Goal: Information Seeking & Learning: Learn about a topic

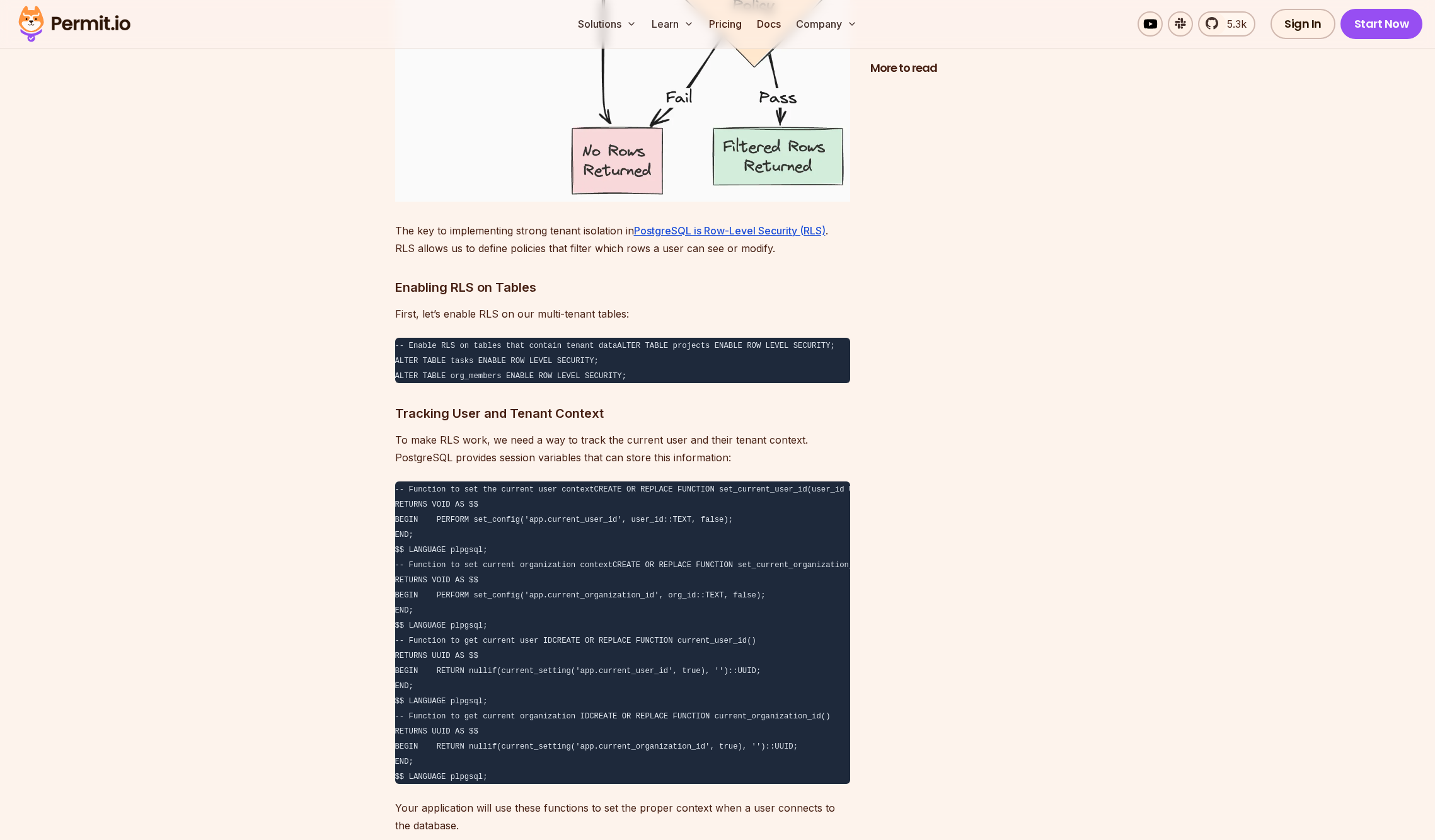
scroll to position [6315, 0]
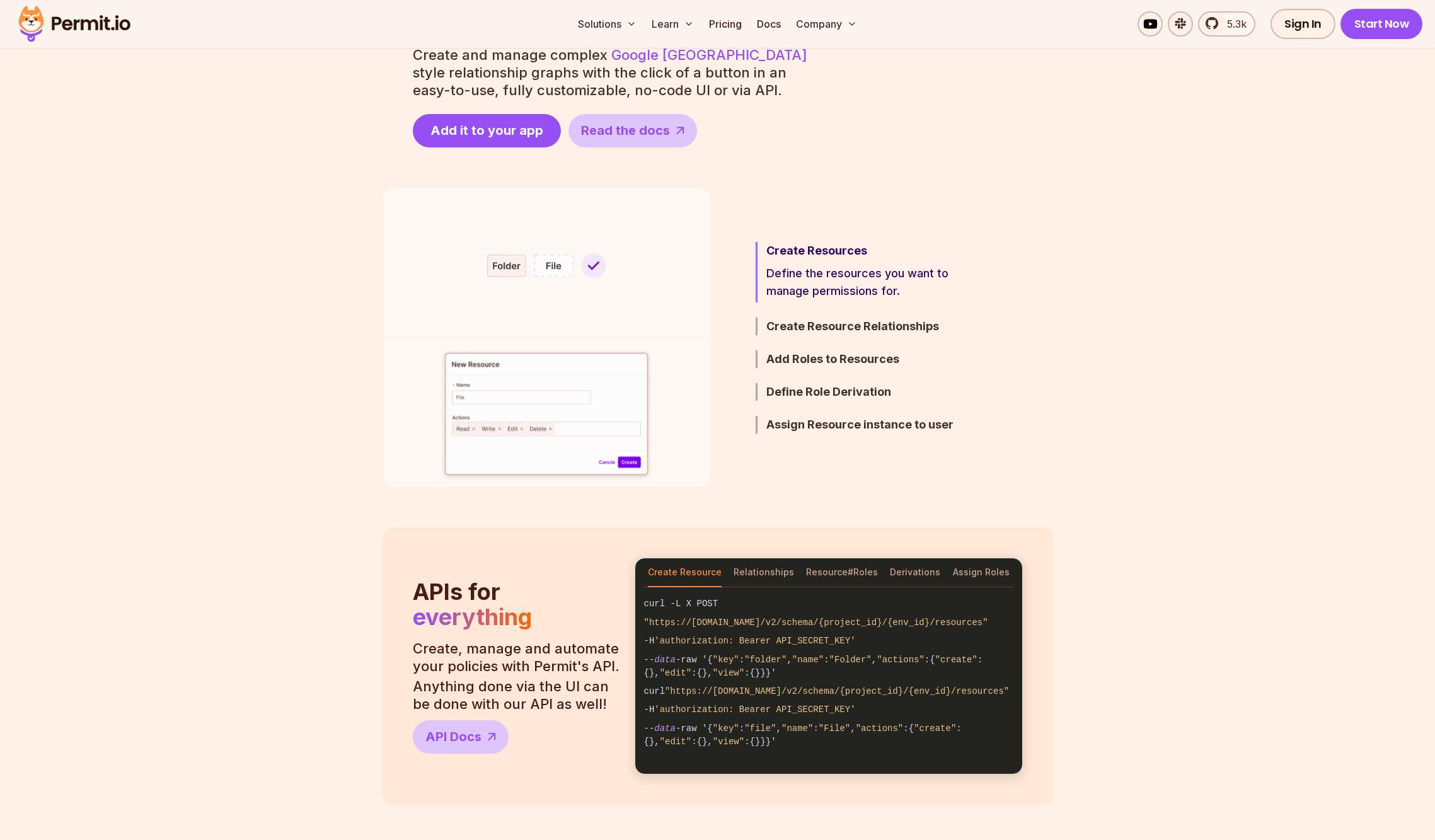
scroll to position [653, 0]
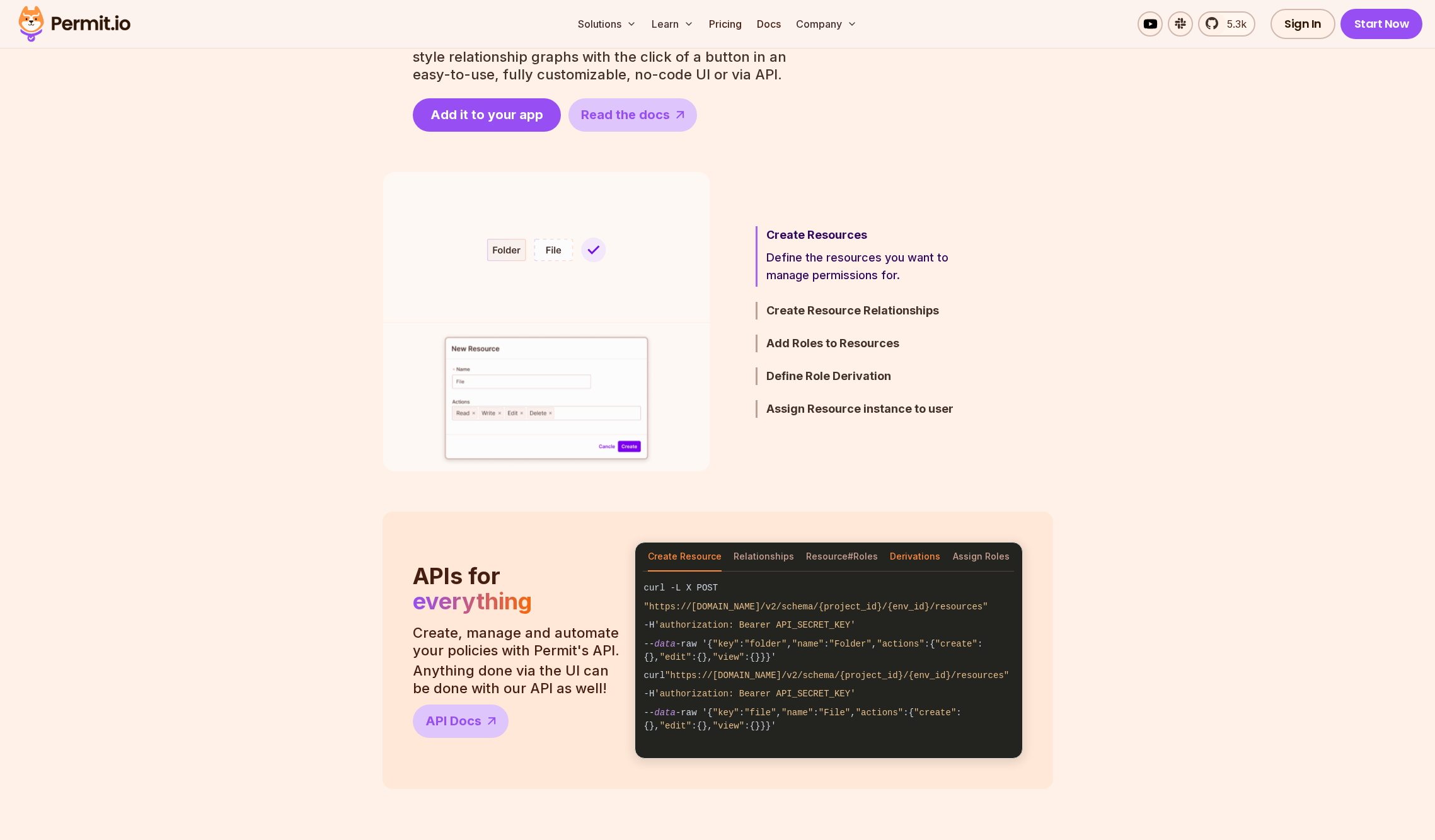
click at [903, 572] on button "Derivations" at bounding box center [915, 556] width 50 height 29
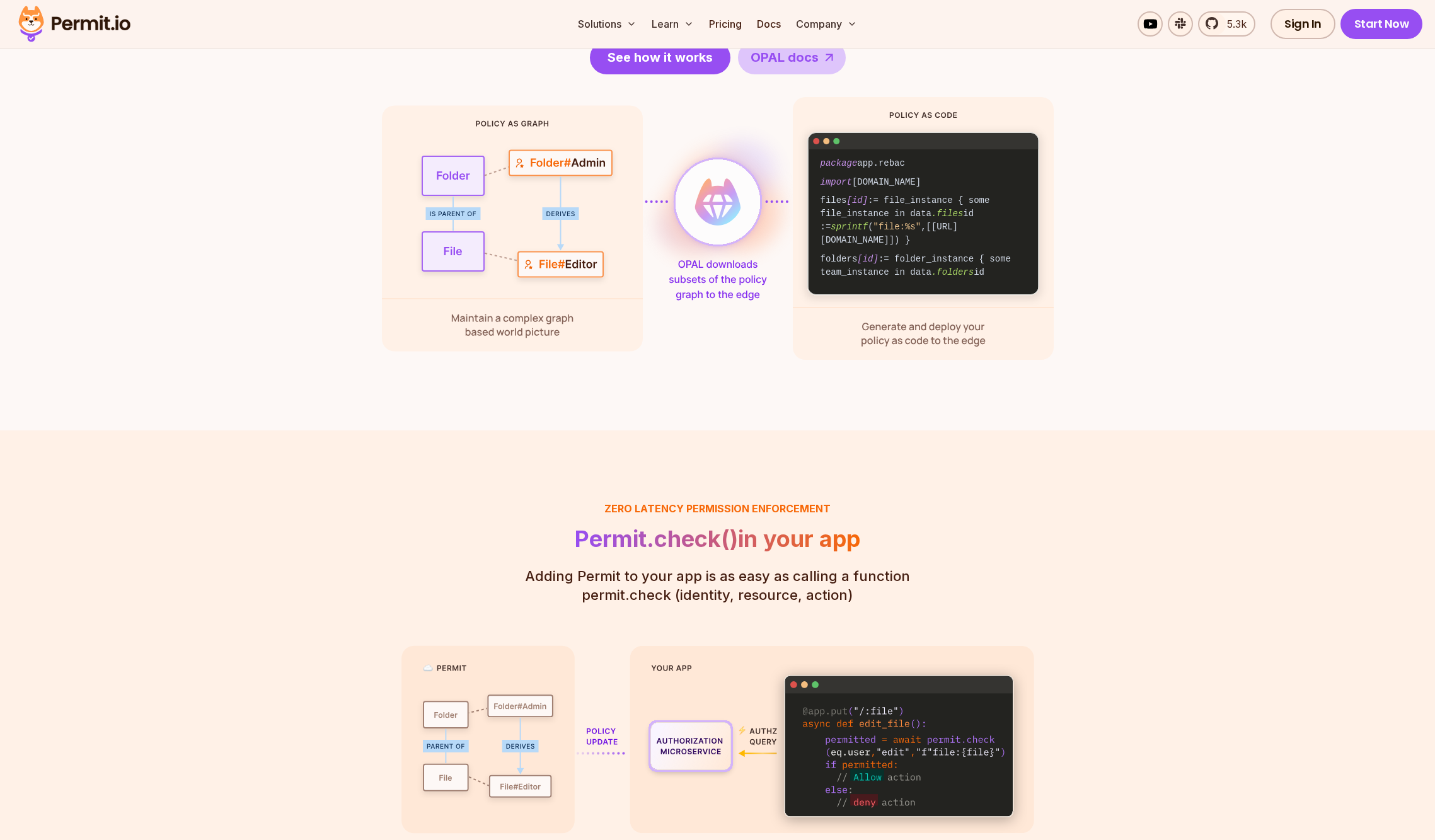
scroll to position [0, 0]
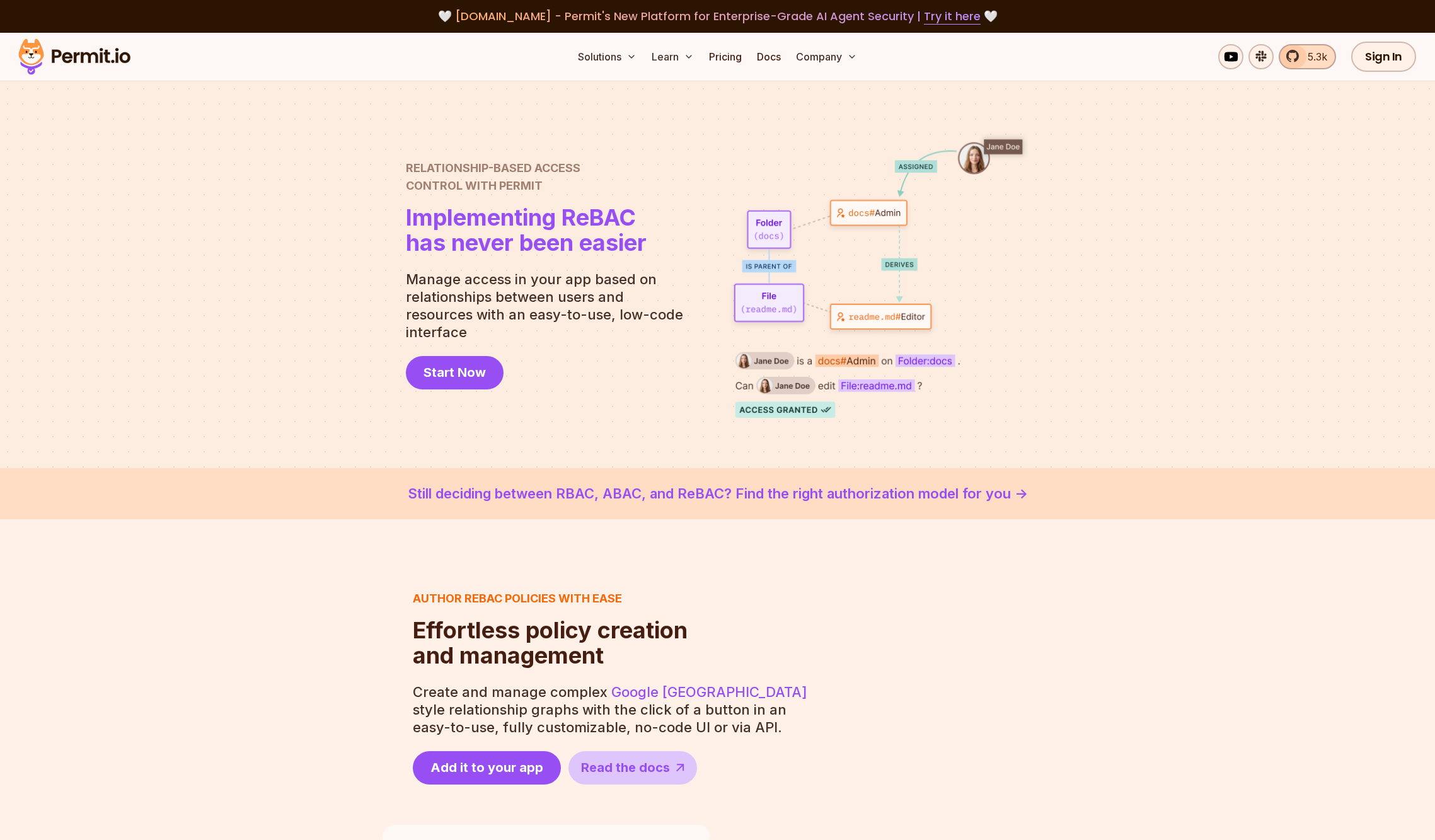
click at [1308, 49] on span "5.3k" at bounding box center [1314, 57] width 27 height 15
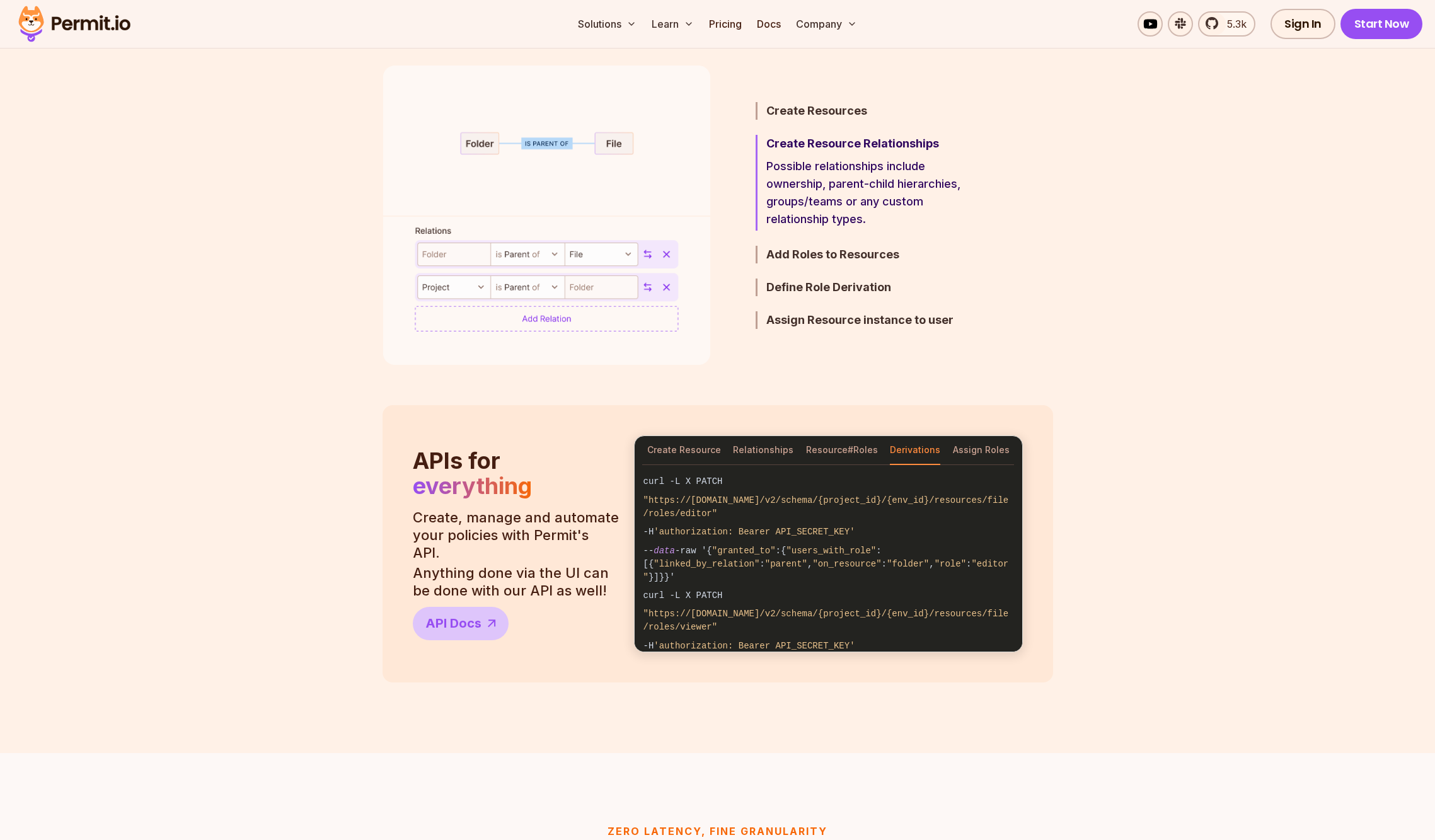
scroll to position [694, 0]
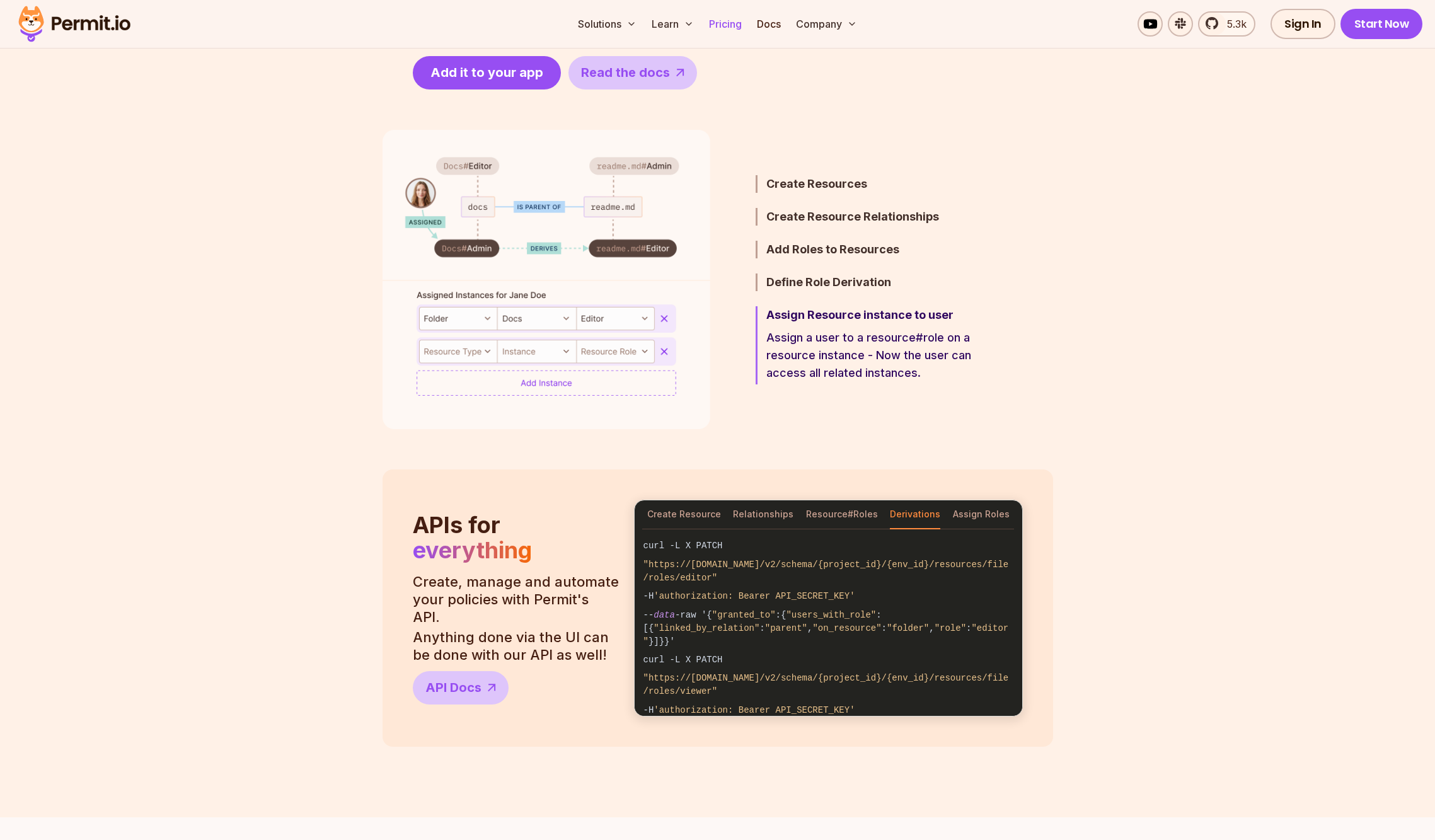
click at [713, 32] on link "Pricing" at bounding box center [725, 24] width 42 height 25
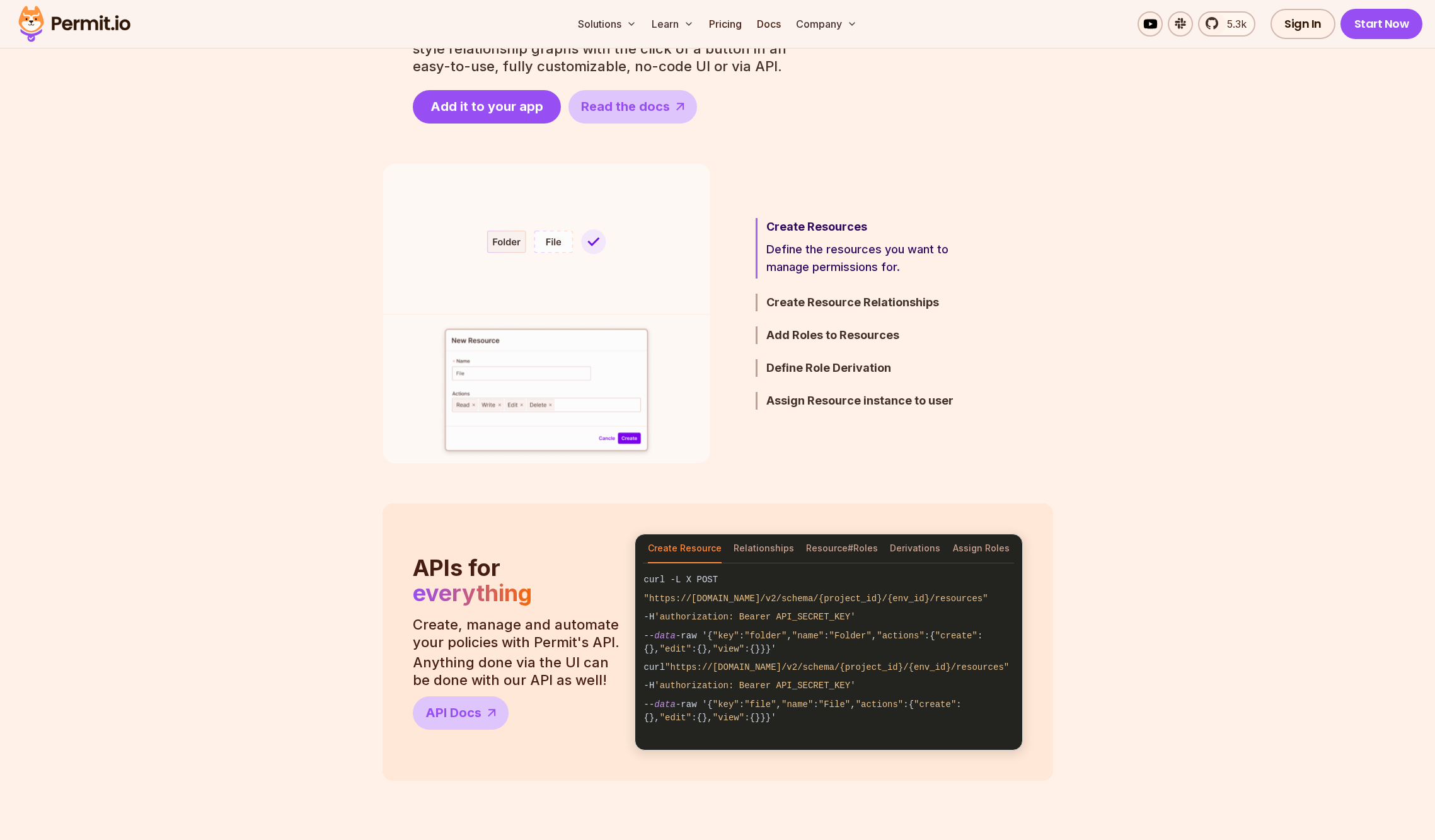
scroll to position [694, 0]
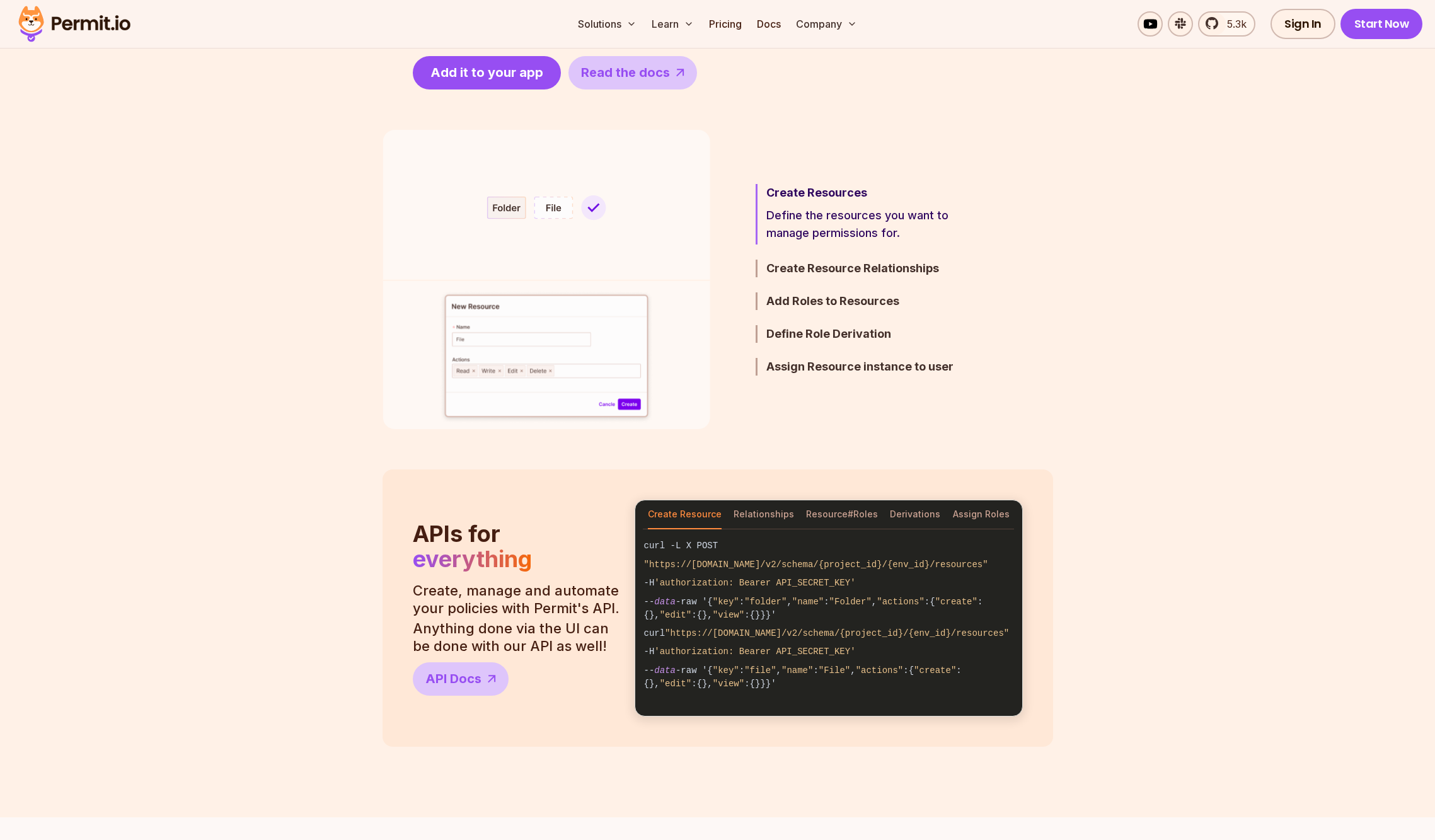
click at [553, 208] on img at bounding box center [546, 279] width 328 height 299
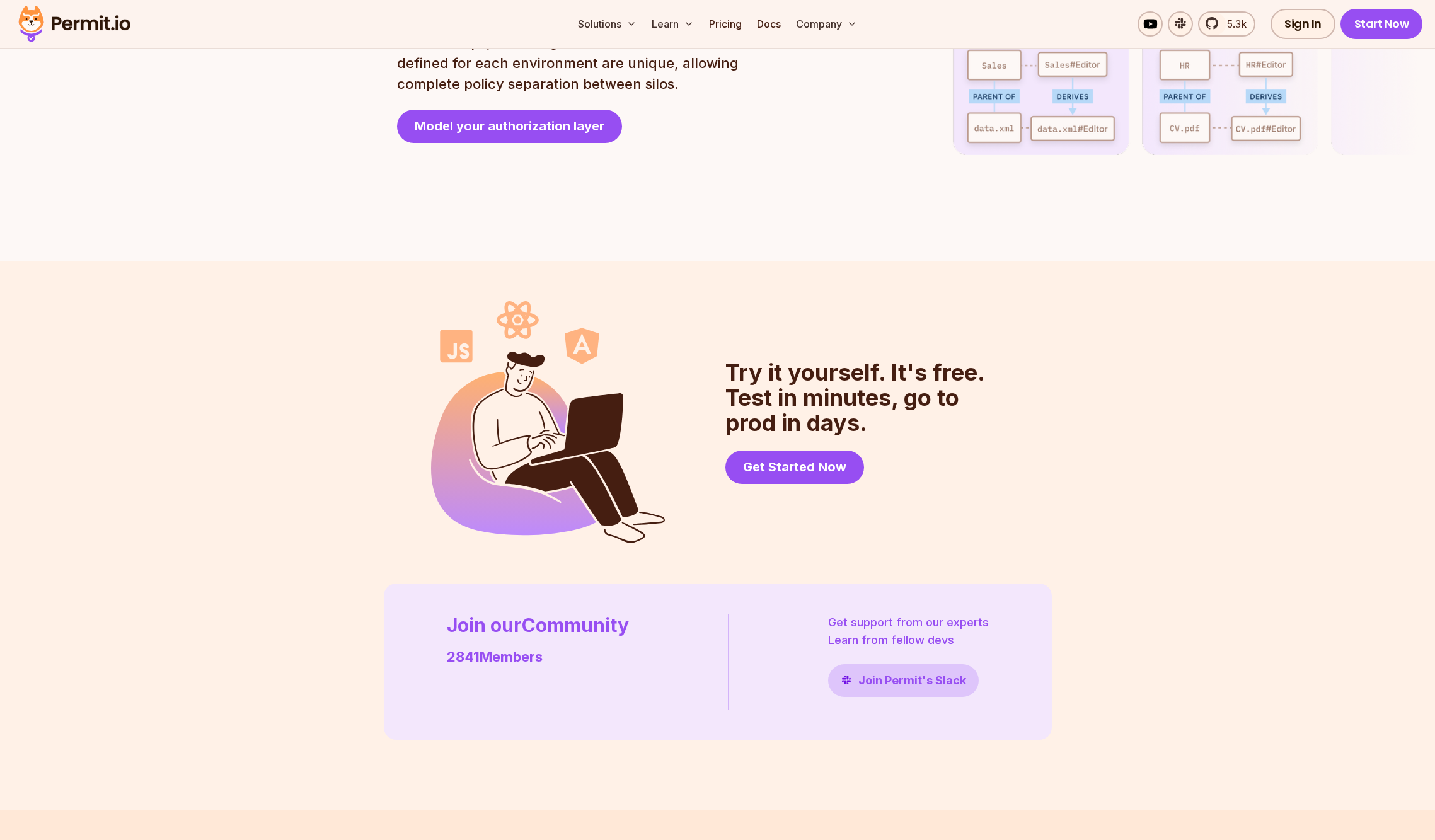
scroll to position [2821, 0]
